Goal: Task Accomplishment & Management: Complete application form

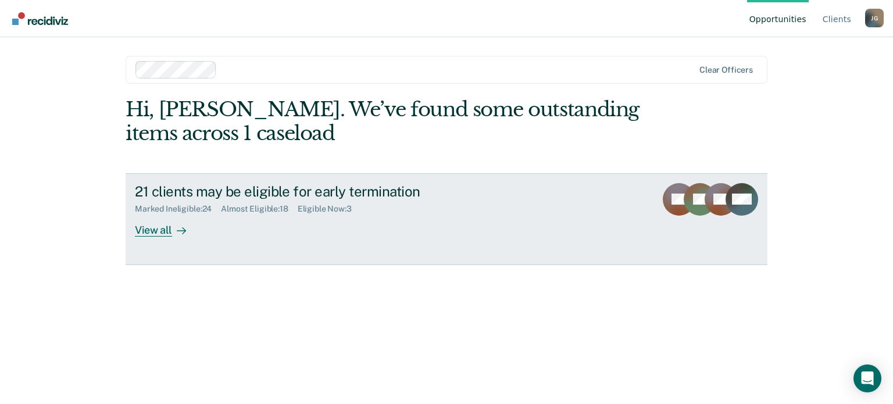
click at [164, 229] on div "View all" at bounding box center [167, 225] width 65 height 23
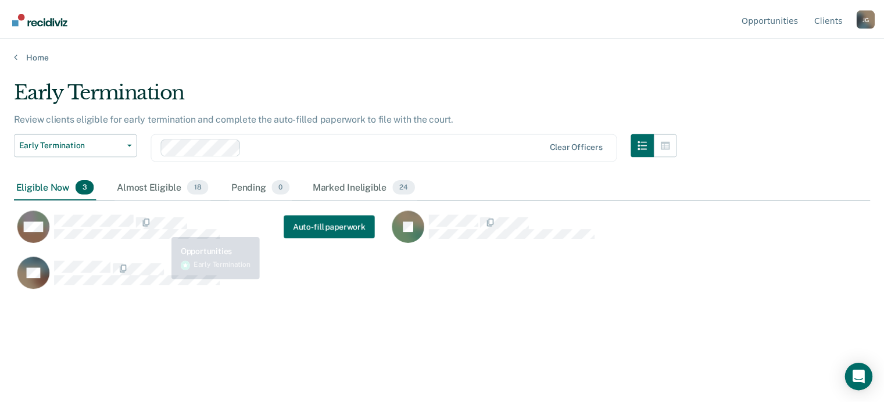
scroll to position [228, 855]
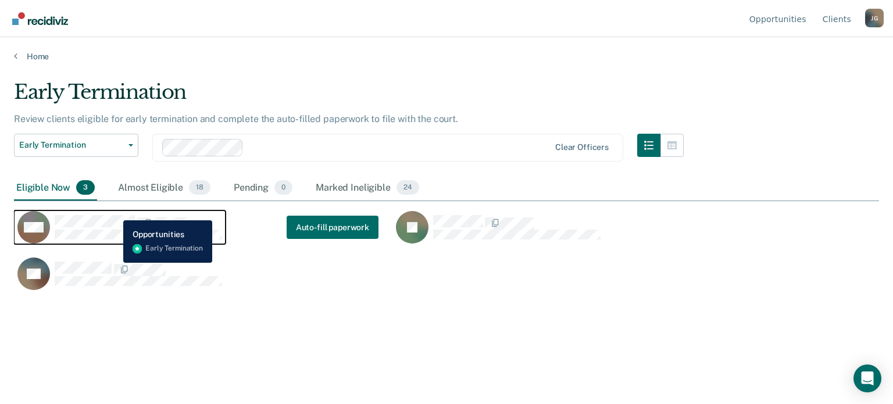
click at [114, 212] on div "MM" at bounding box center [119, 227] width 205 height 33
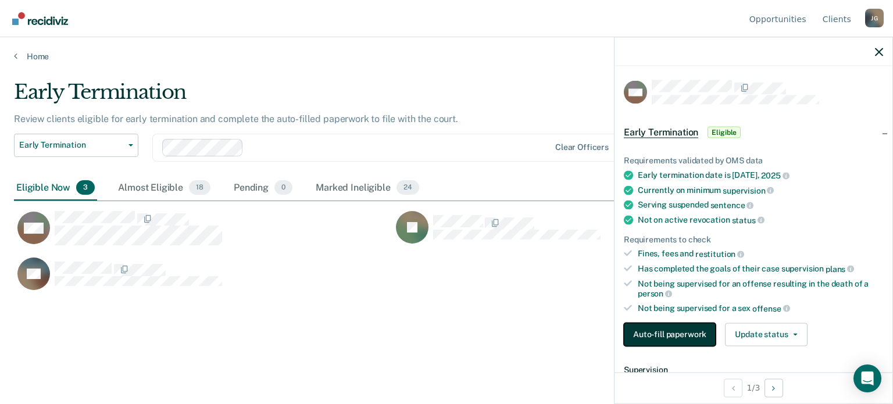
click at [687, 329] on button "Auto-fill paperwork" at bounding box center [670, 334] width 92 height 23
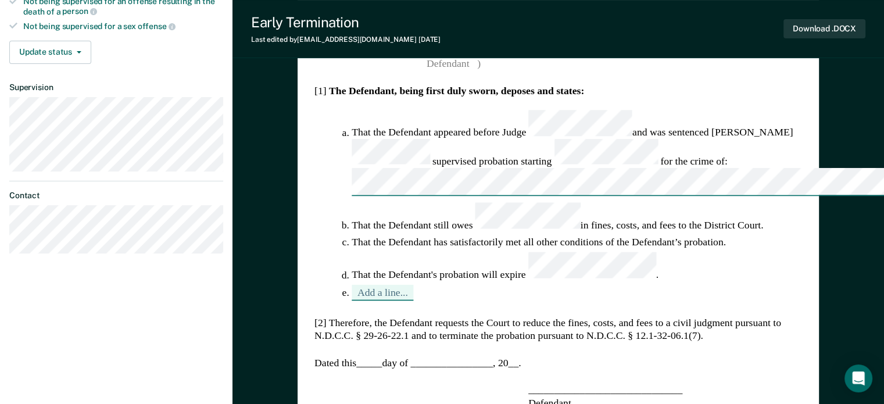
scroll to position [292, 0]
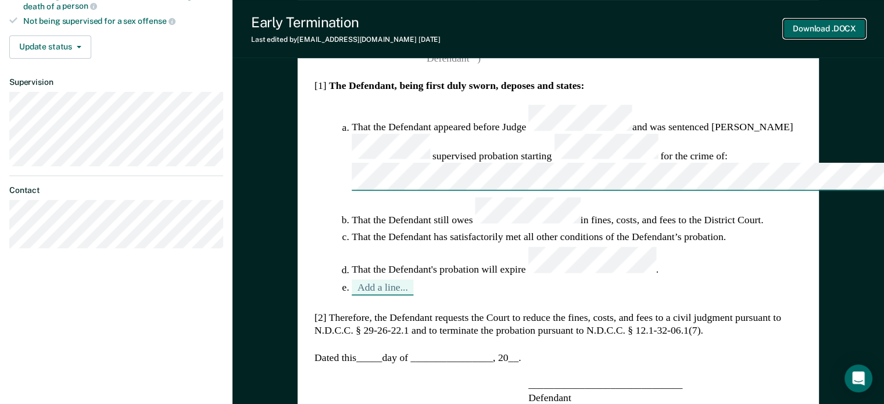
click at [823, 26] on button "Download .DOCX" at bounding box center [824, 28] width 82 height 19
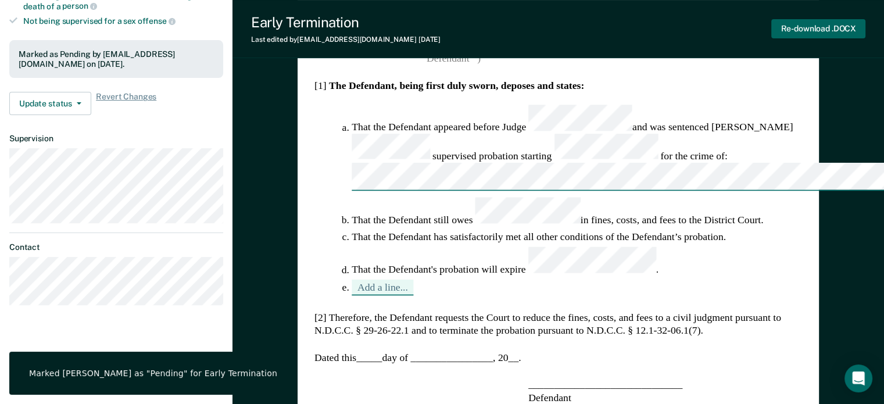
type textarea "x"
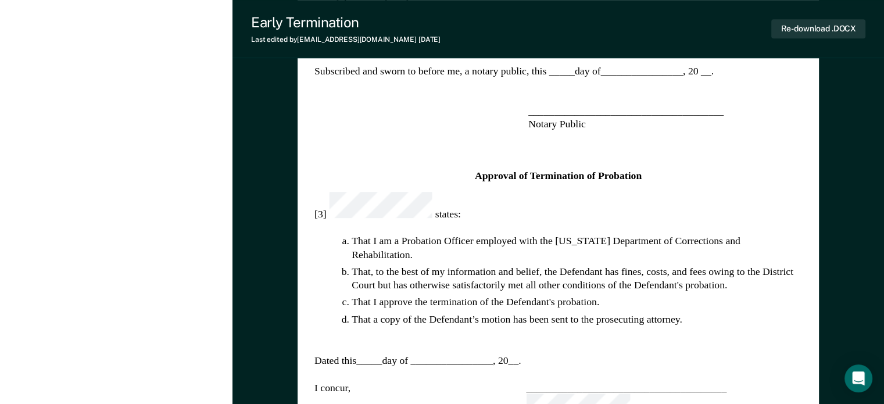
scroll to position [646, 0]
